Goal: Task Accomplishment & Management: Manage account settings

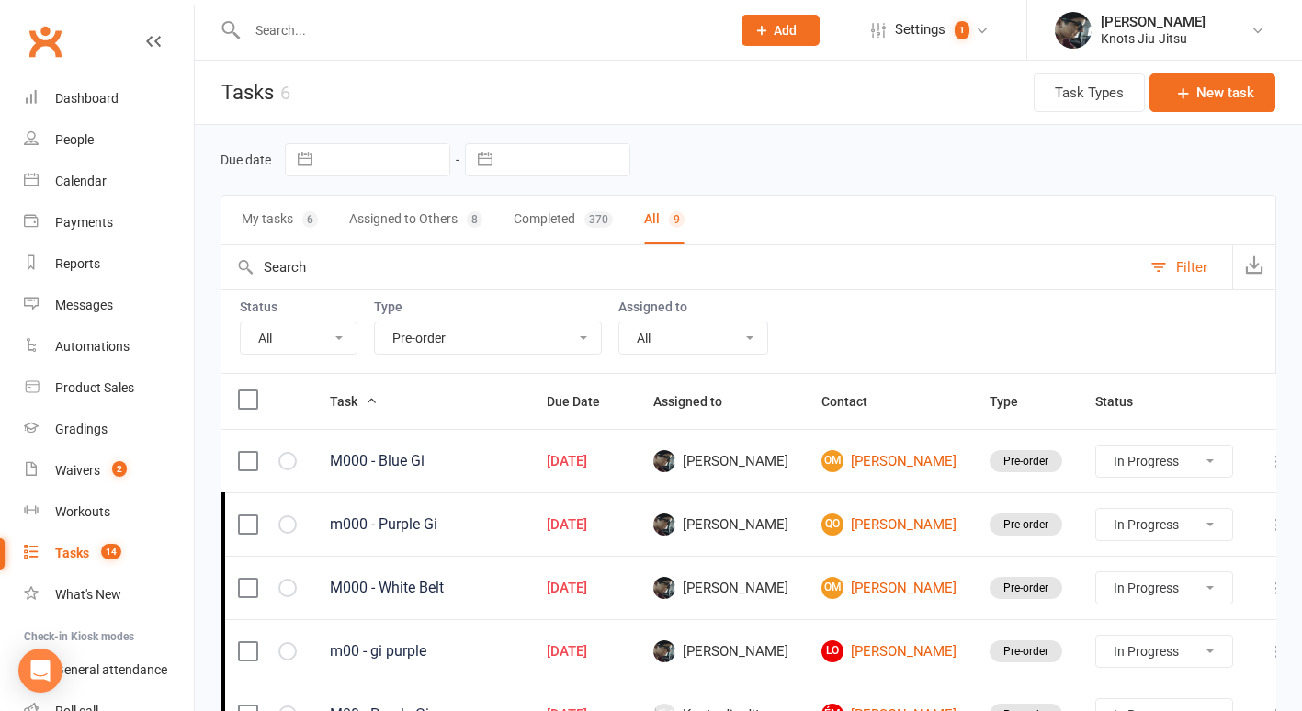
select select "35201"
select select "started"
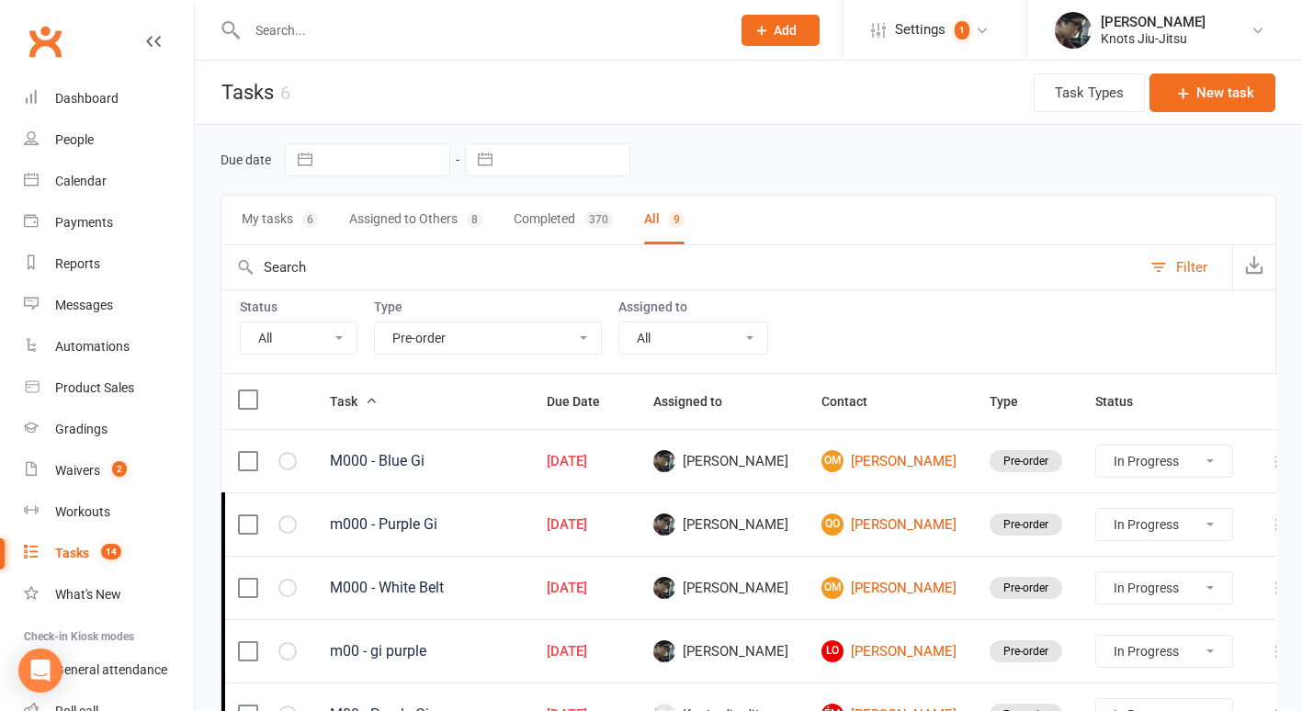
select select "started"
